Goal: Information Seeking & Learning: Find specific page/section

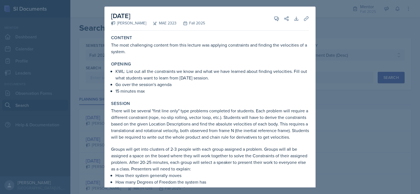
select select "a8c40de0-d7eb-4f82-90ee-ac0c6ce45f71"
select select "all"
select select "3"
click at [92, 56] on div at bounding box center [210, 97] width 420 height 194
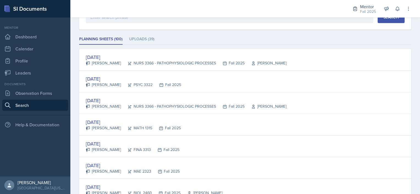
scroll to position [57, 0]
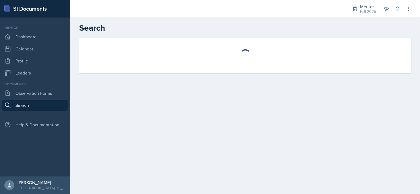
select select "all"
select select "1"
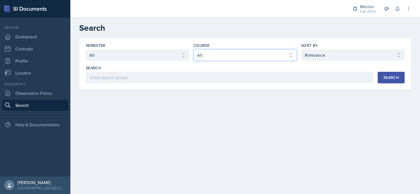
click at [267, 57] on select "Select course All ASTR 1345 BIOL 1345 BIOL 1441 BIOL 1442 BIOL 2300 BIOL 2444 B…" at bounding box center [244, 55] width 103 height 12
select select "a8e138bb-94c9-405f-8c04-735e67afb8f0"
click at [193, 49] on select "Select course All ASTR 1345 BIOL 1345 BIOL 1441 BIOL 1442 BIOL 2300 BIOL 2444 B…" at bounding box center [244, 55] width 103 height 12
click at [400, 78] on button "Search" at bounding box center [390, 78] width 27 height 12
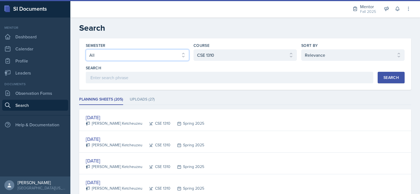
click at [122, 56] on select "Select semester All Fall 2025 Spring 2025 Fall 2024 Spring 2024 Fall 2023" at bounding box center [137, 55] width 103 height 12
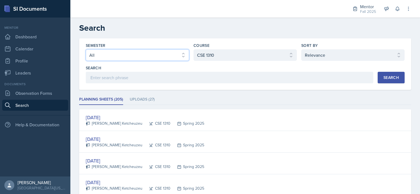
select select "a8c40de0-d7eb-4f82-90ee-ac0c6ce45f71"
click at [86, 49] on select "Select semester All Fall 2025 Spring 2025 Fall 2024 Spring 2024 Fall 2023" at bounding box center [137, 55] width 103 height 12
click at [384, 77] on div "Search" at bounding box center [390, 78] width 15 height 4
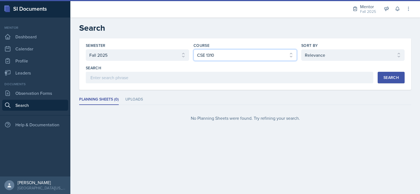
click at [265, 59] on select "Select course All ASTR 1345 BIOL 1345 BIOL 1441 BIOL 1442 BIOL 2300 BIOL 2444 B…" at bounding box center [244, 55] width 103 height 12
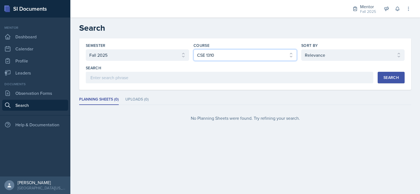
select select "b05cf838-b04f-4fc4-901a-32fb7d12d120"
click at [193, 49] on select "Select course All ASTR 1345 BIOL 1345 BIOL 1441 BIOL 1442 BIOL 2300 BIOL 2444 B…" at bounding box center [244, 55] width 103 height 12
click at [390, 77] on div "Search" at bounding box center [390, 78] width 15 height 4
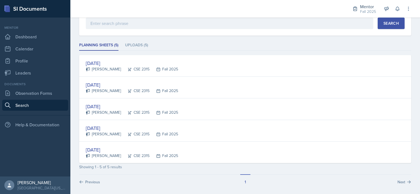
scroll to position [55, 0]
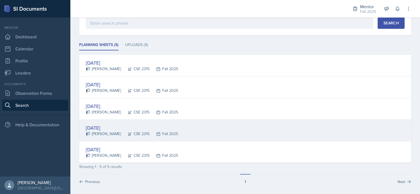
click at [97, 129] on div "[DATE]" at bounding box center [132, 127] width 92 height 7
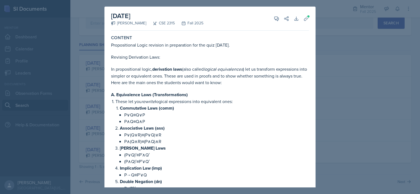
scroll to position [0, 0]
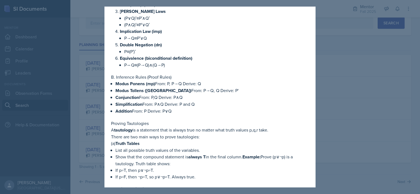
click at [156, 138] on p "There are two main ways to prove tautologies:" at bounding box center [210, 137] width 198 height 7
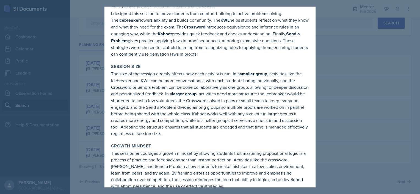
scroll to position [769, 0]
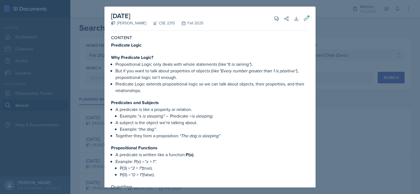
select select "a8c40de0-d7eb-4f82-90ee-ac0c6ce45f71"
select select "all"
select select "3"
